Goal: Information Seeking & Learning: Learn about a topic

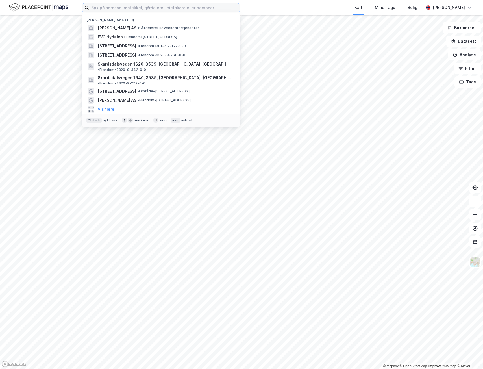
click at [122, 6] on input at bounding box center [164, 7] width 151 height 8
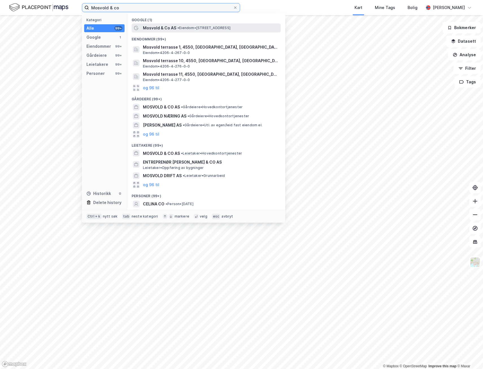
type input "Mosvold & co"
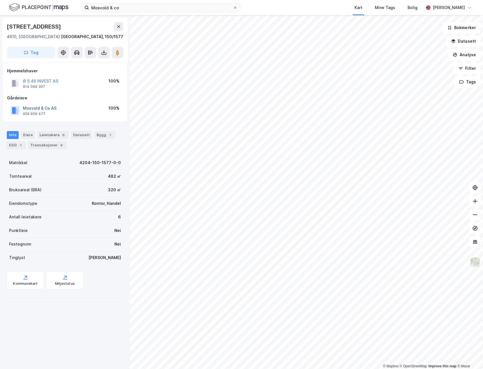
click at [0, 0] on button "Mosvold & Co AS" at bounding box center [0, 0] width 0 height 0
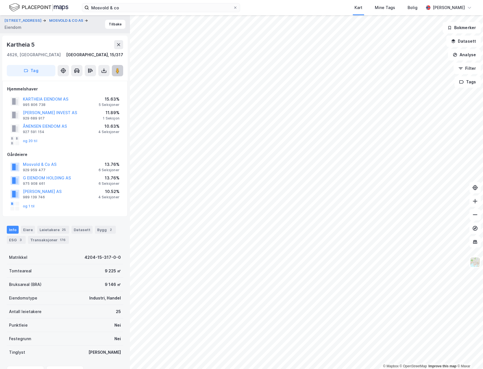
click at [116, 72] on image at bounding box center [117, 71] width 3 height 6
click at [0, 0] on button "Mosvold & Co AS" at bounding box center [0, 0] width 0 height 0
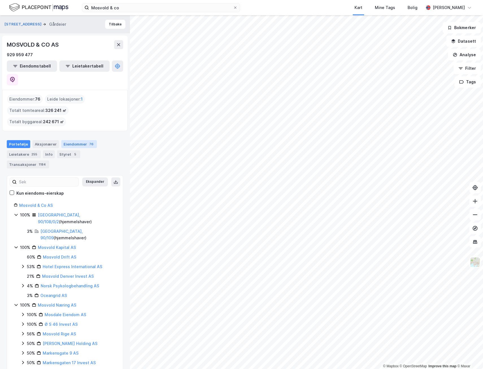
click at [75, 140] on div "Eiendommer 76" at bounding box center [79, 144] width 36 height 8
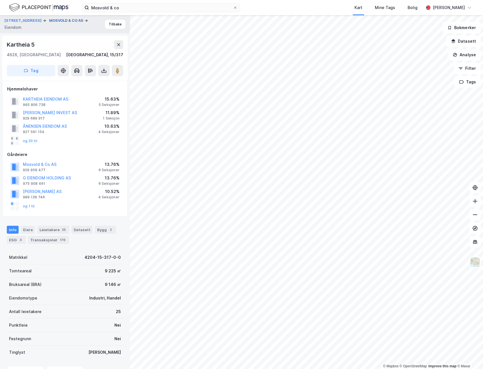
click at [59, 19] on button "MOSVOLD & CO AS" at bounding box center [66, 21] width 35 height 6
click at [68, 20] on button "MOSVOLD & CO AS" at bounding box center [66, 21] width 35 height 6
click at [58, 19] on button "MOSVOLD & CO AS" at bounding box center [66, 21] width 35 height 6
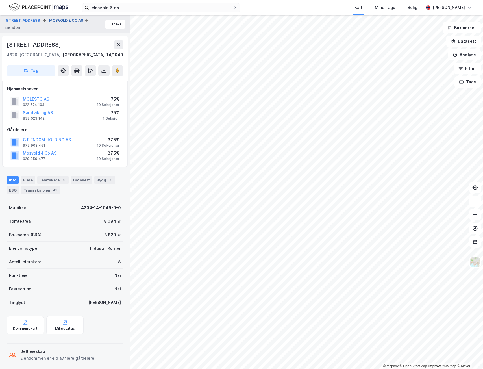
click at [65, 19] on button "MOSVOLD & CO AS" at bounding box center [66, 21] width 35 height 6
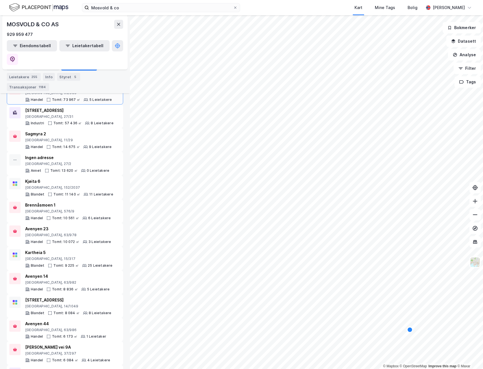
scroll to position [113, 0]
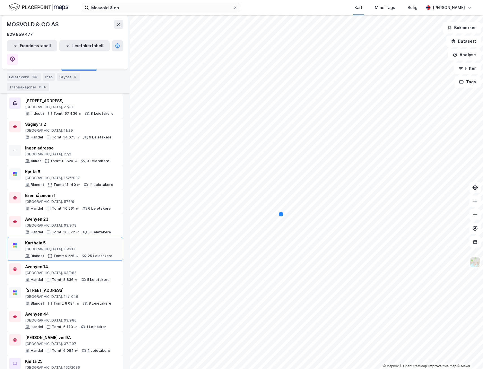
click at [33, 247] on div "[GEOGRAPHIC_DATA], 15/317" at bounding box center [69, 249] width 88 height 5
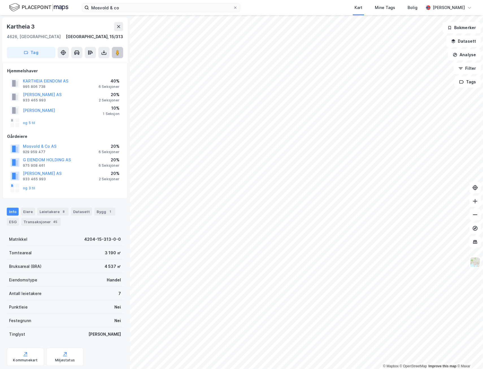
click at [117, 49] on button at bounding box center [117, 52] width 11 height 11
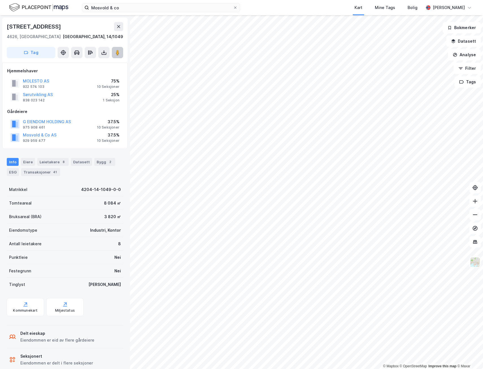
click at [120, 54] on icon at bounding box center [118, 53] width 6 height 6
click at [0, 0] on button "Mosvold & Co AS" at bounding box center [0, 0] width 0 height 0
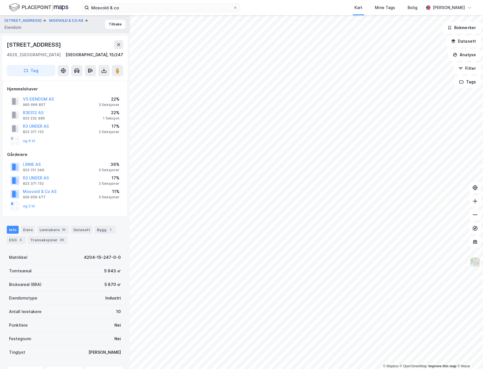
scroll to position [1, 0]
click at [114, 67] on button at bounding box center [117, 69] width 11 height 11
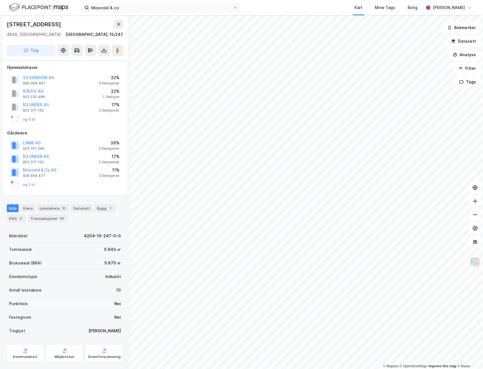
scroll to position [29, 0]
